Goal: Task Accomplishment & Management: Manage account settings

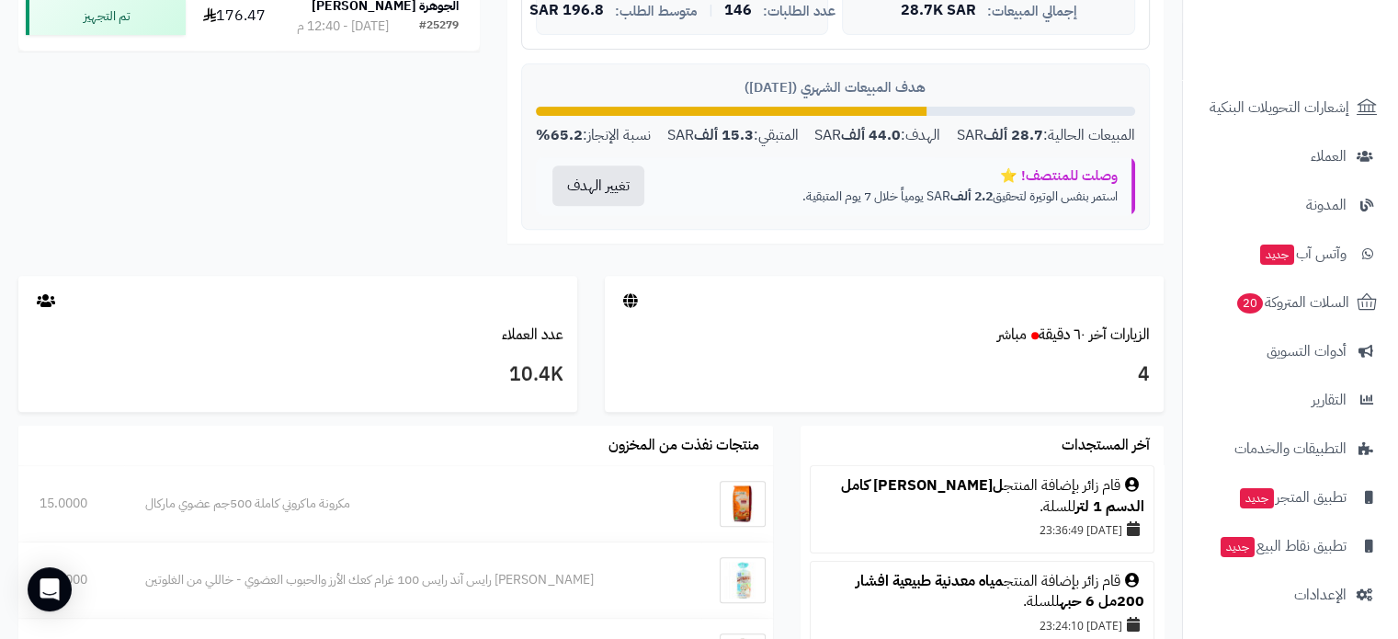
scroll to position [827, 0]
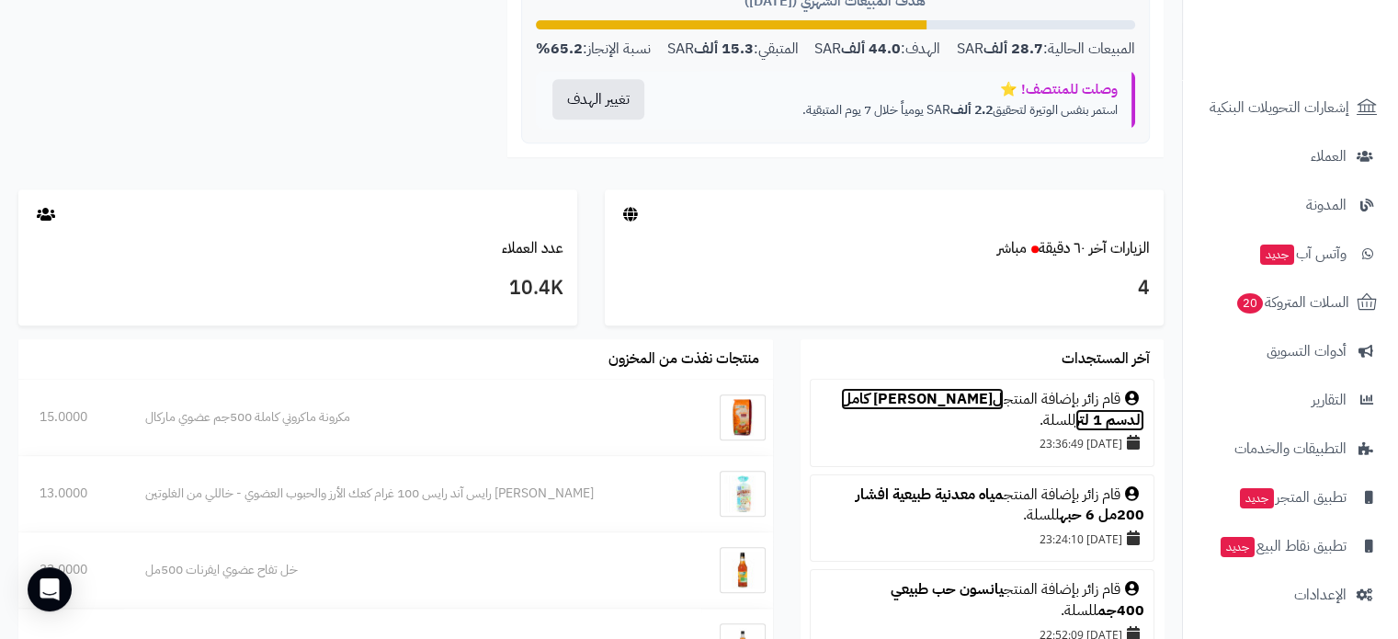
click at [938, 396] on link "لبن ماعز كامل الدسم 1 لتر" at bounding box center [992, 409] width 303 height 43
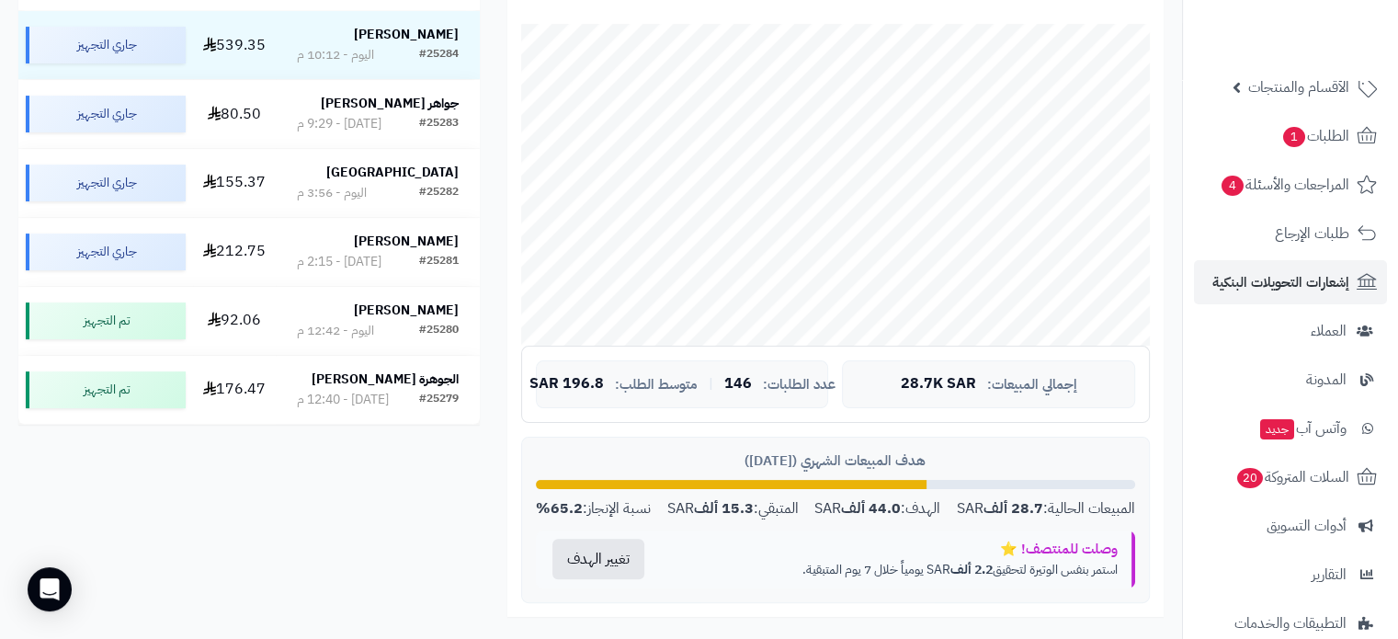
scroll to position [0, 0]
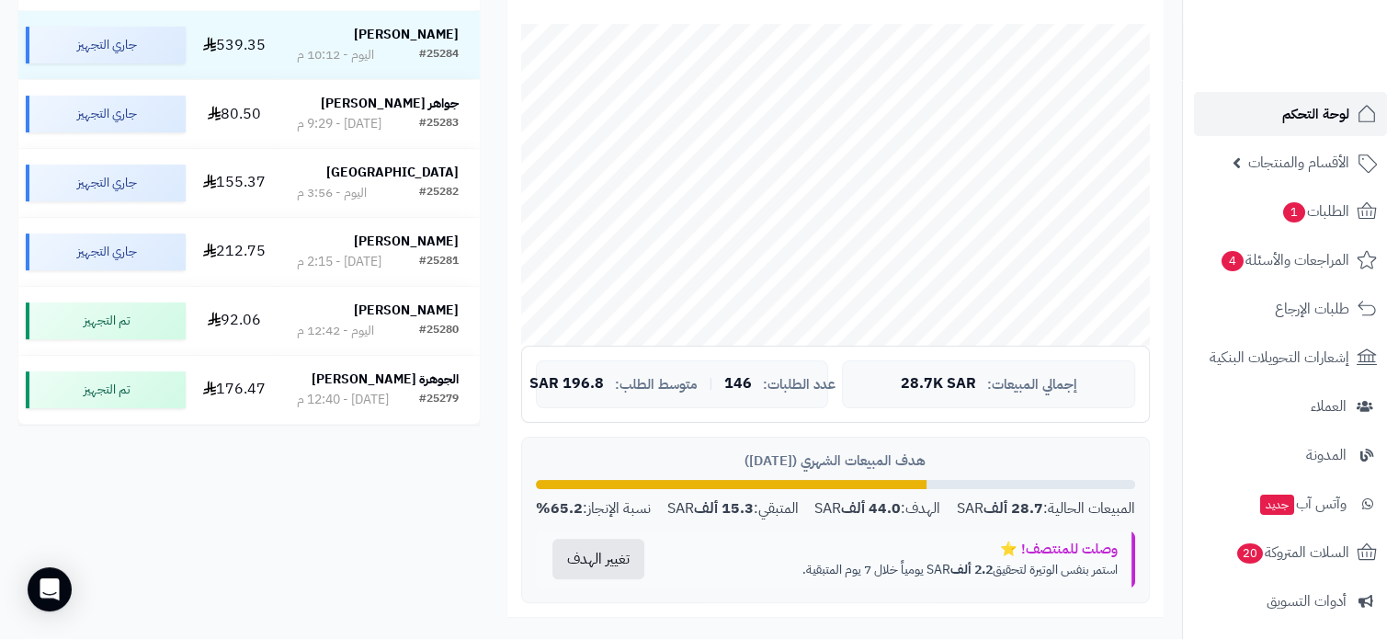
click at [1323, 109] on span "لوحة التحكم" at bounding box center [1315, 114] width 67 height 26
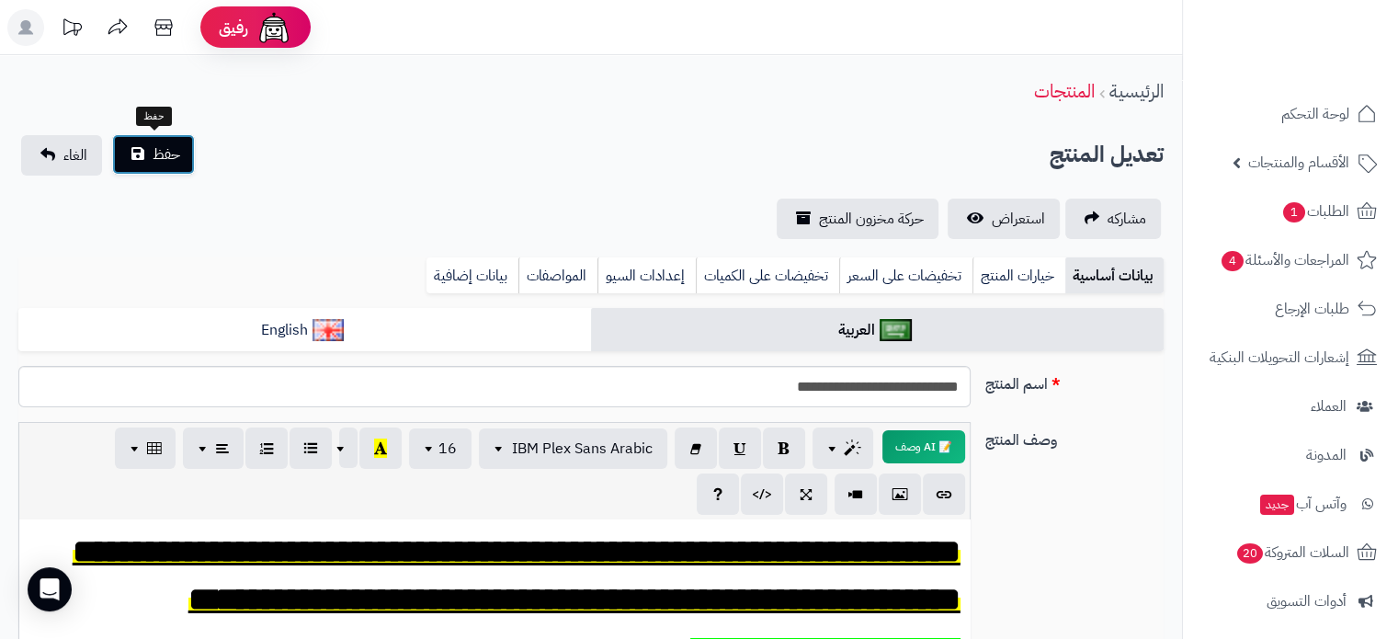
click at [153, 157] on span "حفظ" at bounding box center [167, 154] width 28 height 22
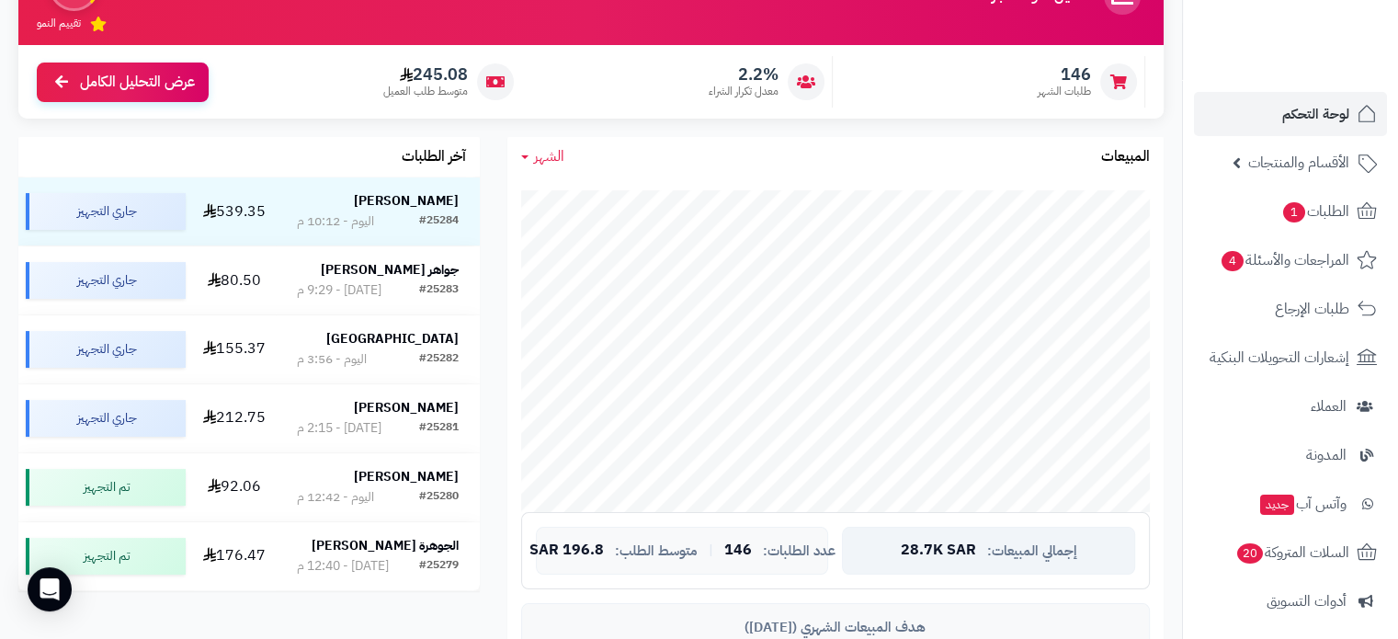
scroll to position [92, 0]
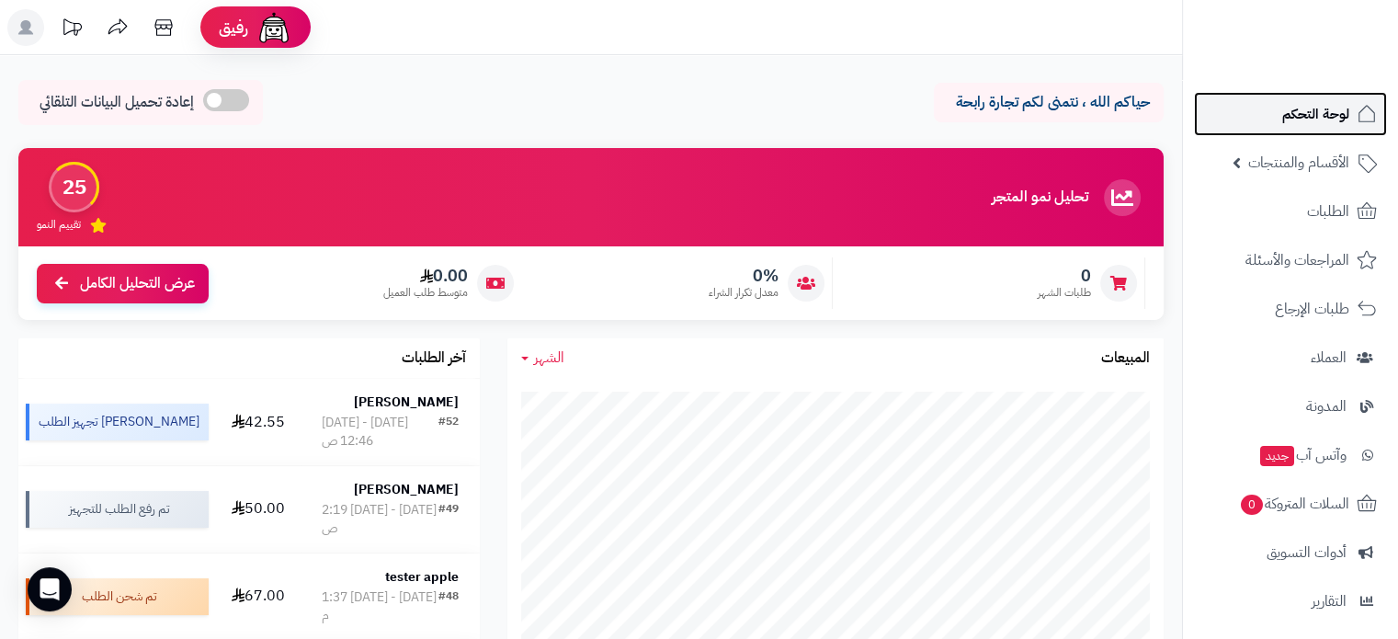
click at [1312, 117] on span "لوحة التحكم" at bounding box center [1315, 114] width 67 height 26
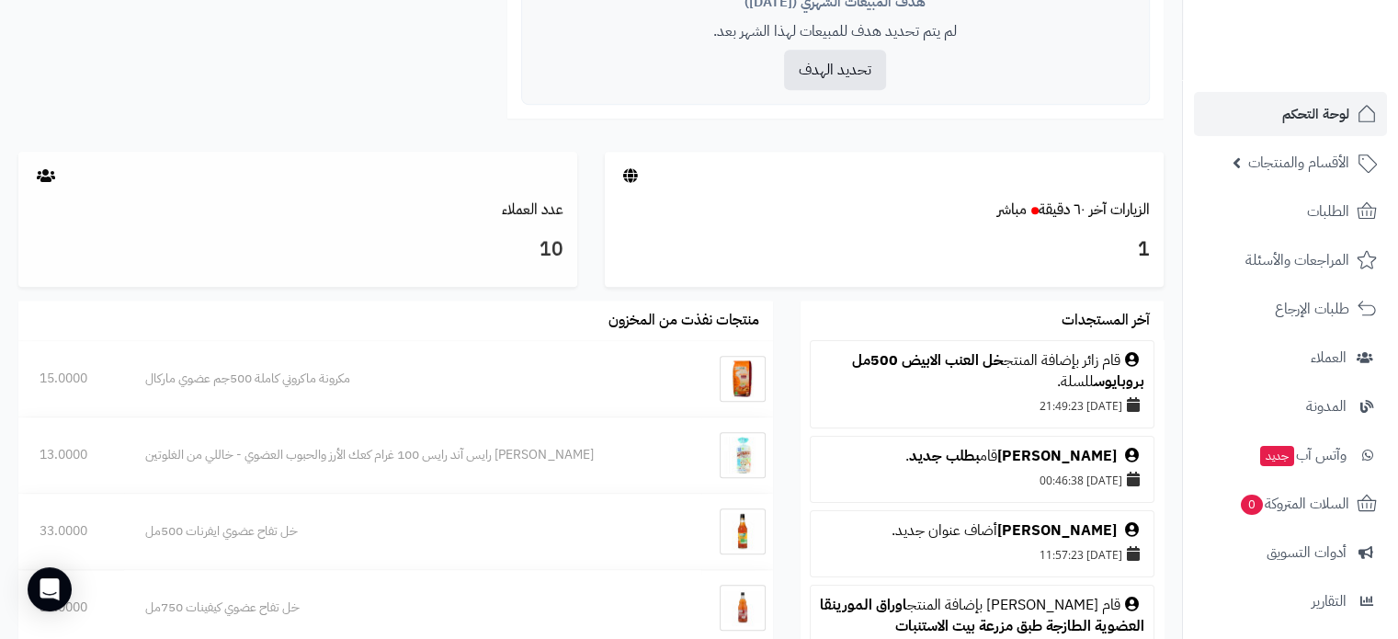
scroll to position [827, 0]
click at [1073, 214] on link "الزيارات آخر ٦٠ دقيقة مباشر" at bounding box center [1073, 209] width 153 height 22
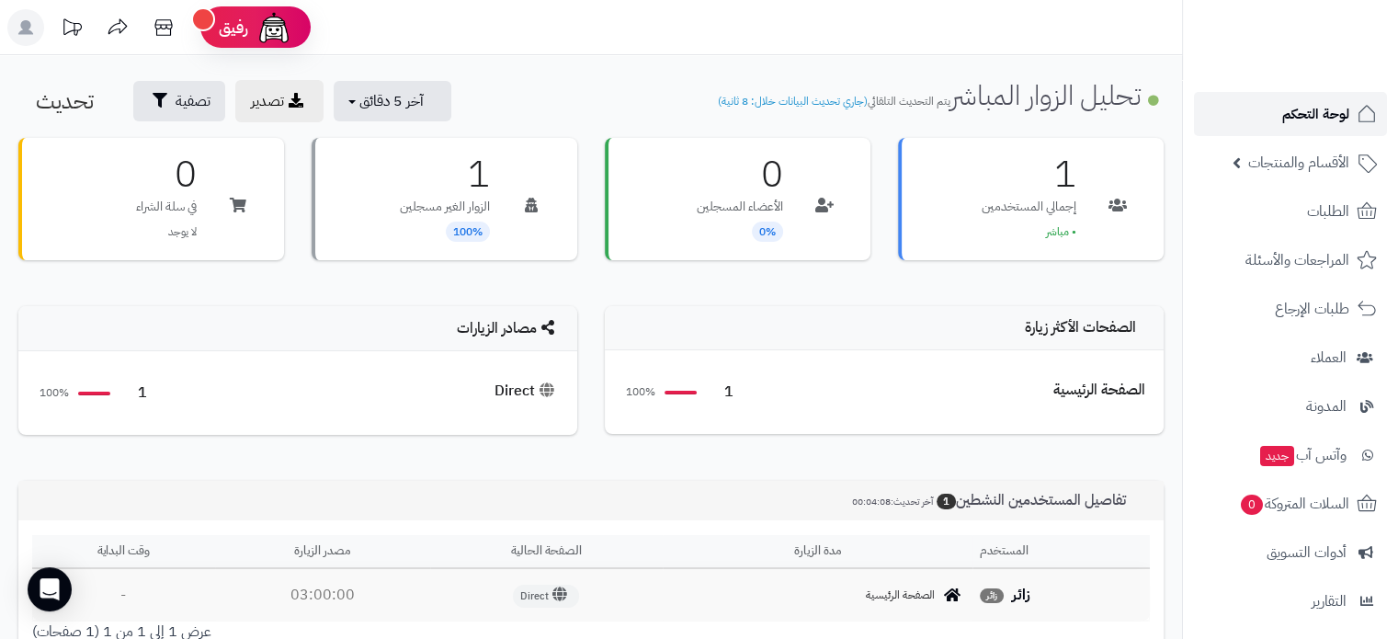
click at [1292, 109] on span "لوحة التحكم" at bounding box center [1315, 114] width 67 height 26
